Goal: Information Seeking & Learning: Learn about a topic

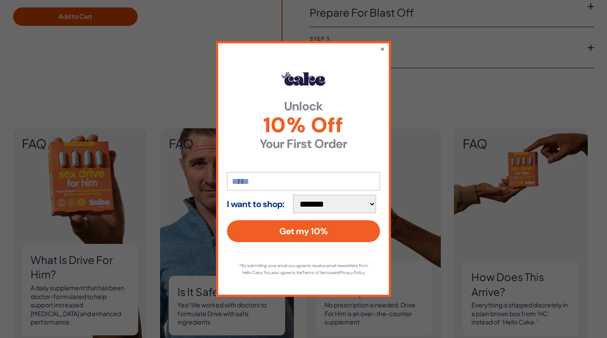
scroll to position [723, 0]
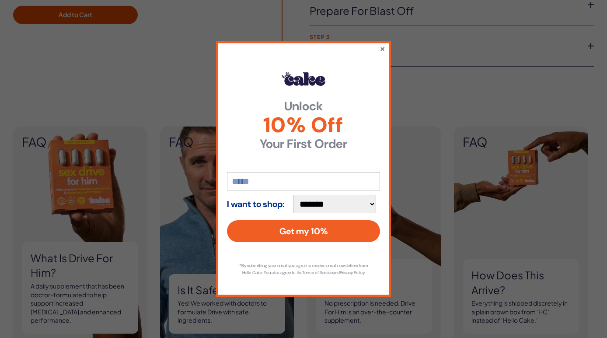
click at [381, 43] on button "×" at bounding box center [383, 48] width 6 height 11
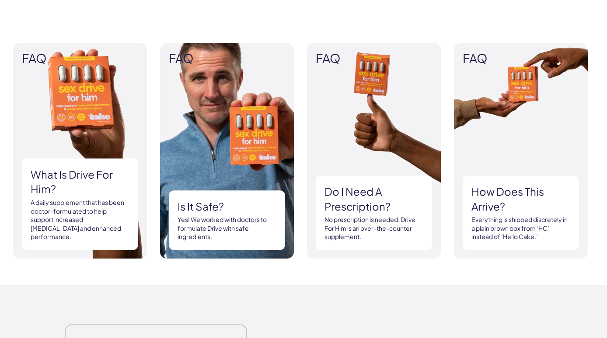
scroll to position [809, 0]
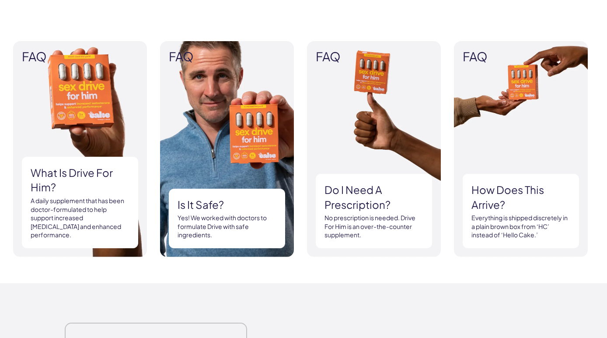
click at [76, 182] on h3 "What is Drive For Him?" at bounding box center [80, 179] width 99 height 29
click at [74, 214] on p "A daily supplement that has been doctor-formulated to help support increased [M…" at bounding box center [80, 218] width 99 height 43
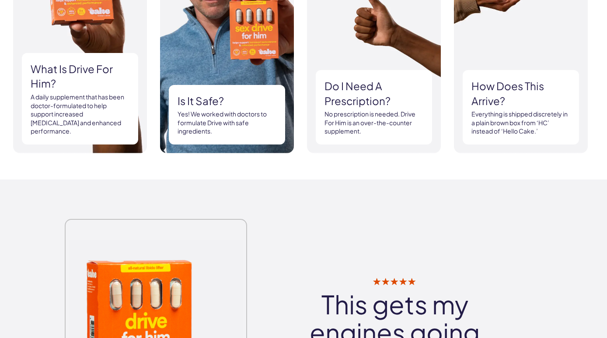
click at [83, 118] on p "A daily supplement that has been doctor-formulated to help support increased [M…" at bounding box center [80, 114] width 99 height 43
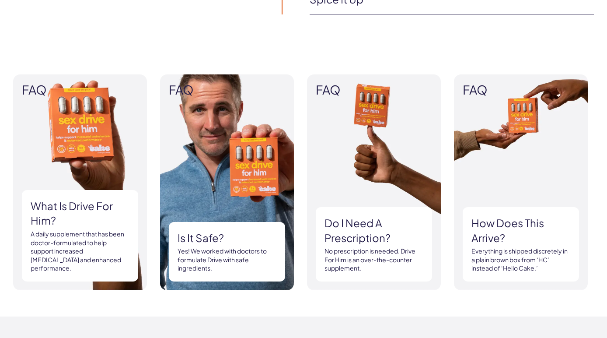
scroll to position [778, 0]
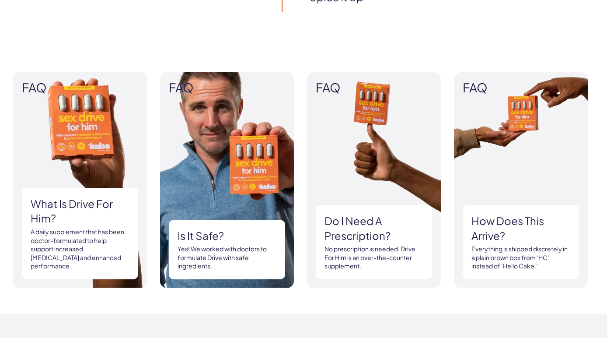
click at [96, 240] on p "A daily supplement that has been doctor-formulated to help support increased [M…" at bounding box center [80, 249] width 99 height 43
click at [87, 148] on img at bounding box center [80, 180] width 134 height 216
click at [37, 85] on span "FAQ" at bounding box center [80, 88] width 116 height 14
click at [50, 250] on p "A daily supplement that has been doctor-formulated to help support increased [M…" at bounding box center [80, 249] width 99 height 43
click at [94, 260] on p "A daily supplement that has been doctor-formulated to help support increased [M…" at bounding box center [80, 249] width 99 height 43
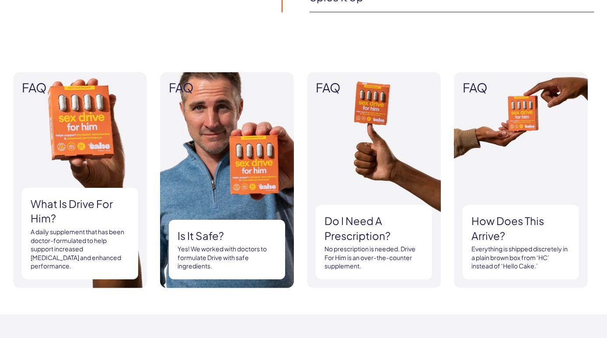
click at [131, 264] on div "What is Drive For Him? A daily supplement that has been doctor-formulated to he…" at bounding box center [80, 233] width 116 height 91
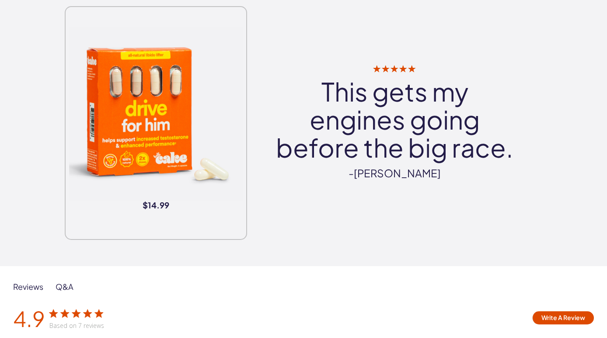
scroll to position [1127, 0]
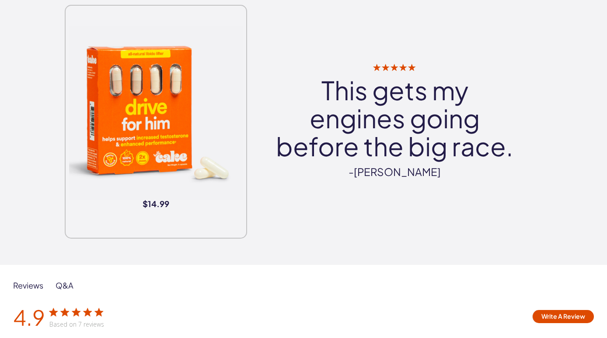
click at [142, 158] on img at bounding box center [156, 113] width 174 height 174
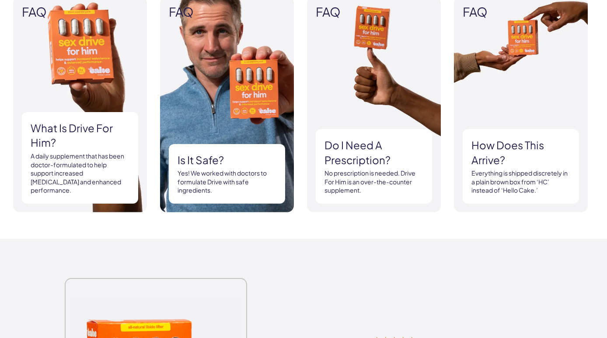
scroll to position [857, 0]
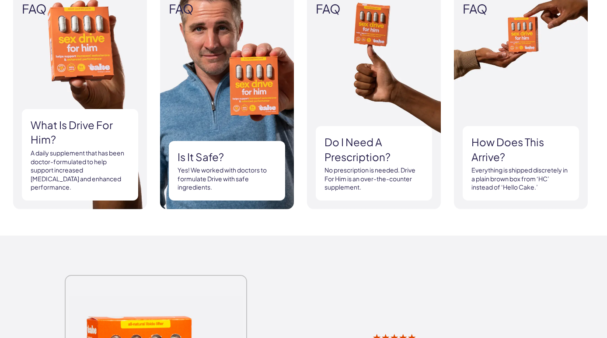
click at [350, 148] on h3 "Do I need a prescription?" at bounding box center [374, 149] width 99 height 29
click at [512, 158] on h3 "How does this arrive?" at bounding box center [521, 149] width 99 height 29
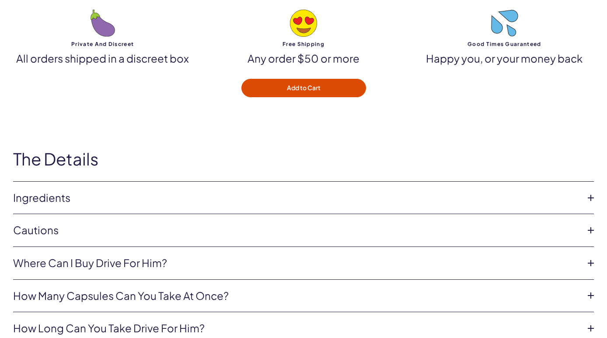
scroll to position [2725, 0]
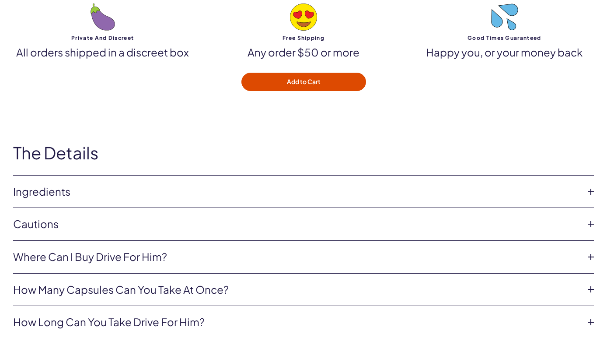
click at [70, 184] on link "Ingredients" at bounding box center [296, 191] width 567 height 15
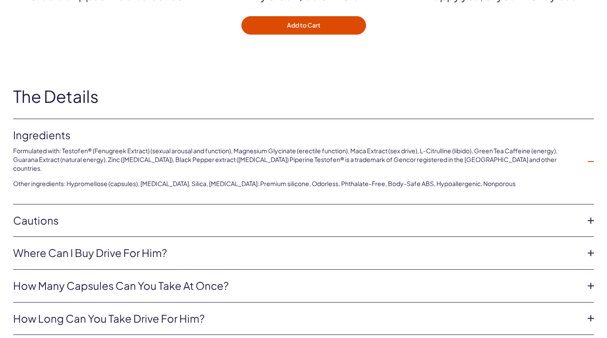
scroll to position [2781, 0]
click at [175, 279] on link "How many capsules can you take at once?" at bounding box center [296, 286] width 567 height 15
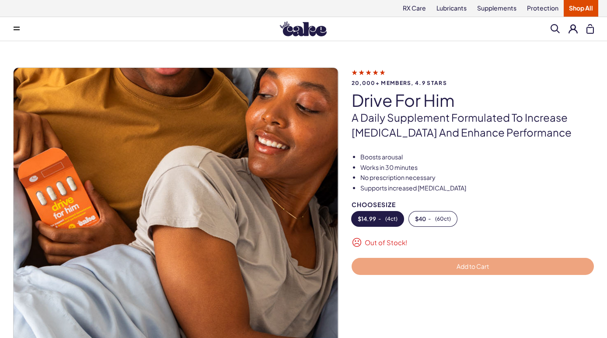
scroll to position [0, 0]
